Goal: Task Accomplishment & Management: Manage account settings

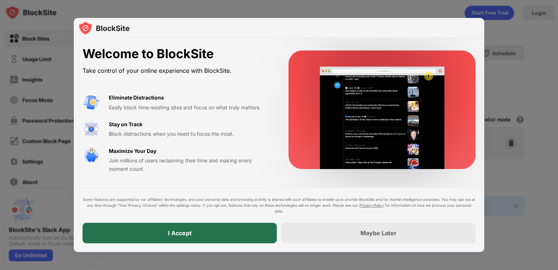
click at [220, 226] on div "I Accept" at bounding box center [180, 233] width 194 height 20
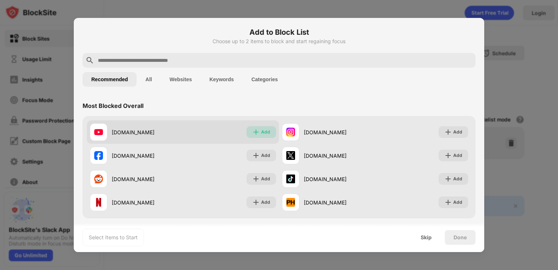
click at [262, 135] on div "Add" at bounding box center [265, 131] width 9 height 7
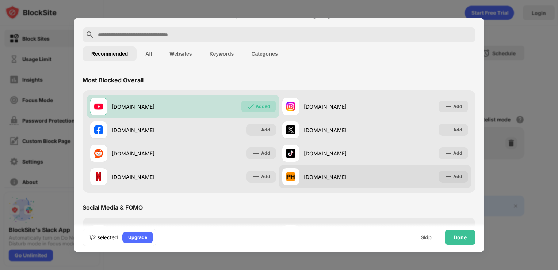
scroll to position [25, 0]
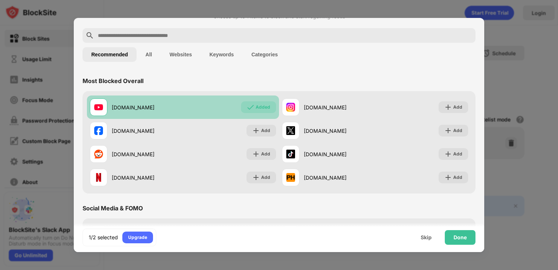
click at [266, 108] on div "Added" at bounding box center [263, 106] width 15 height 7
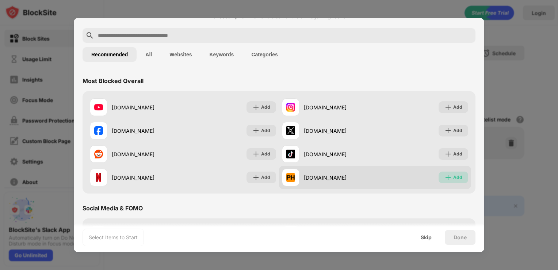
click at [445, 180] on img at bounding box center [448, 177] width 7 height 7
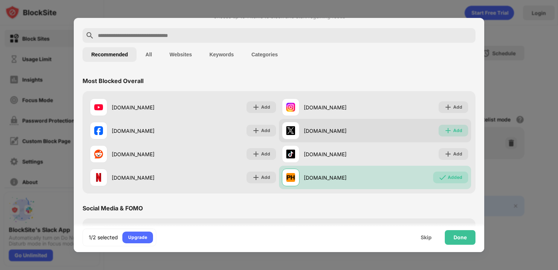
click at [454, 132] on div "Add" at bounding box center [458, 130] width 9 height 7
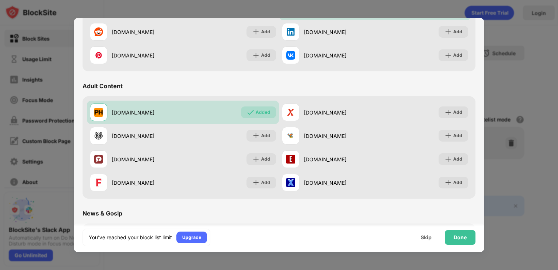
scroll to position [274, 0]
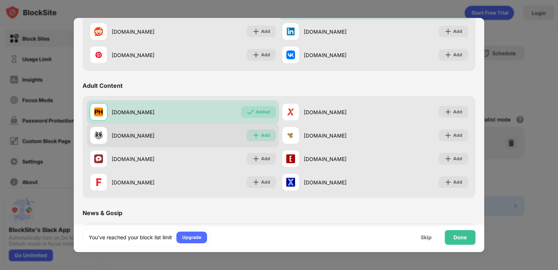
click at [261, 133] on div "Add" at bounding box center [265, 135] width 9 height 7
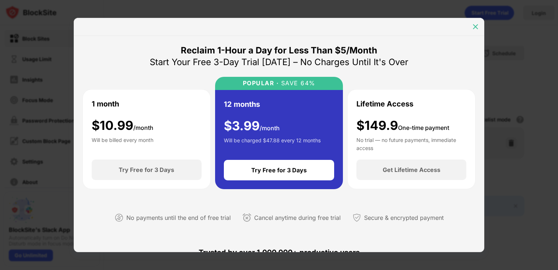
click at [473, 31] on div at bounding box center [476, 27] width 12 height 12
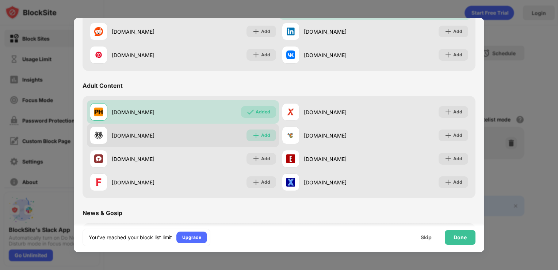
click at [263, 136] on div "Add" at bounding box center [265, 135] width 9 height 7
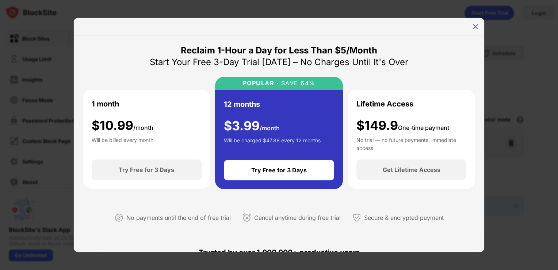
click at [482, 29] on div at bounding box center [279, 27] width 411 height 18
click at [475, 30] on div at bounding box center [476, 27] width 12 height 12
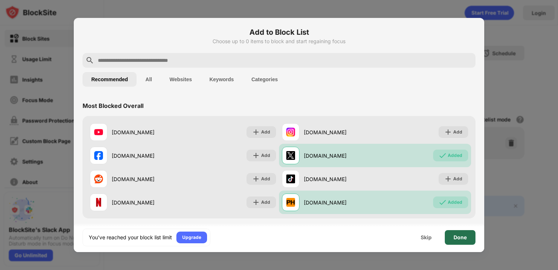
click at [452, 242] on div "Done" at bounding box center [460, 237] width 31 height 15
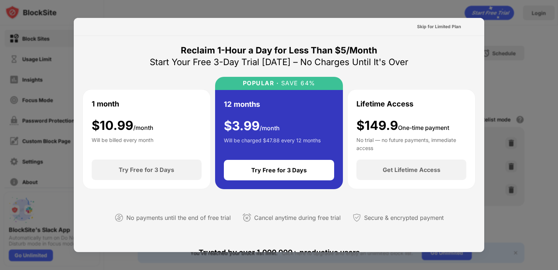
click at [534, 51] on div at bounding box center [279, 135] width 558 height 270
click at [428, 24] on div "Skip for Limited Plan" at bounding box center [439, 26] width 44 height 7
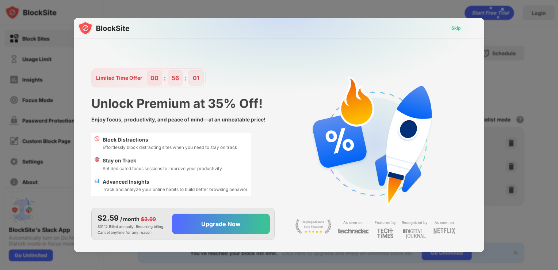
click at [452, 26] on div "Skip" at bounding box center [457, 27] width 10 height 7
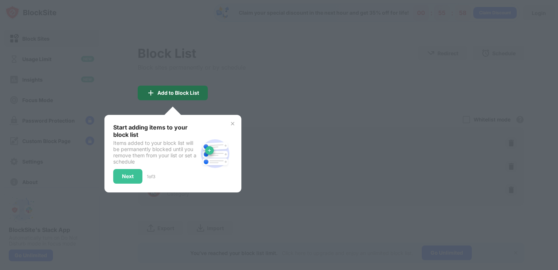
click at [191, 88] on div "Add to Block List" at bounding box center [173, 93] width 70 height 15
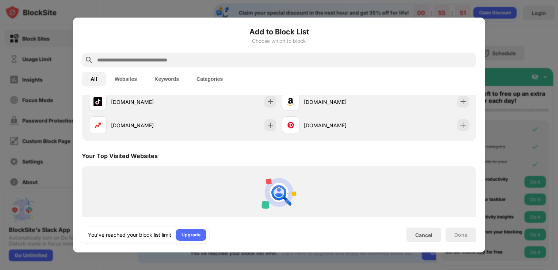
scroll to position [203, 0]
click at [421, 238] on div "Cancel" at bounding box center [424, 235] width 17 height 6
